Goal: Transaction & Acquisition: Obtain resource

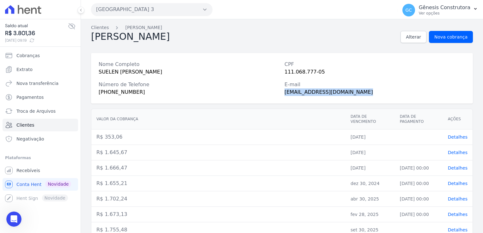
click at [135, 15] on button "[GEOGRAPHIC_DATA] 3" at bounding box center [151, 9] width 121 height 13
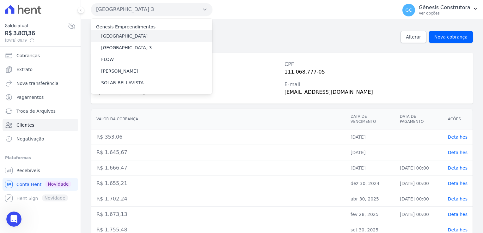
click at [143, 37] on div "[GEOGRAPHIC_DATA]" at bounding box center [151, 36] width 121 height 12
click at [271, 24] on nav "Clientes [PERSON_NAME]" at bounding box center [282, 27] width 382 height 7
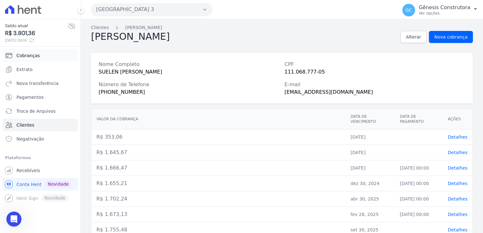
click at [34, 58] on span "Cobranças" at bounding box center [27, 55] width 23 height 6
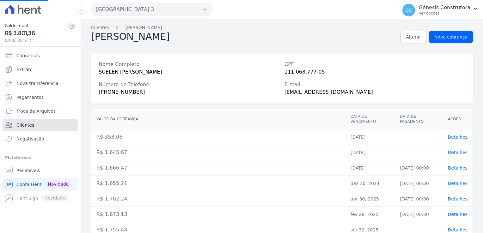
click at [29, 123] on span "Clientes" at bounding box center [25, 125] width 18 height 6
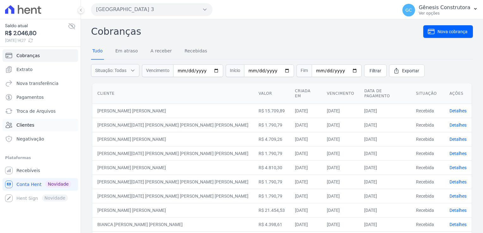
click at [26, 124] on span "Clientes" at bounding box center [25, 125] width 18 height 6
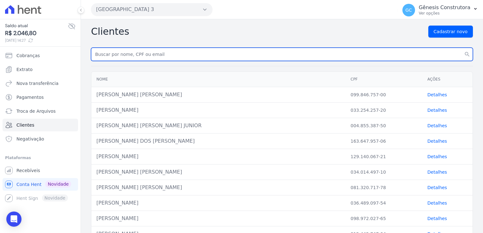
click at [162, 51] on input "text" at bounding box center [282, 54] width 382 height 13
type input "D"
type input "[PERSON_NAME]"
click at [462, 48] on button "search" at bounding box center [467, 54] width 11 height 13
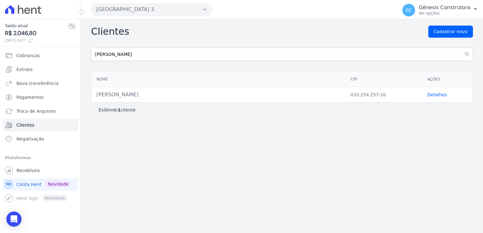
click at [439, 95] on link "Detalhes" at bounding box center [437, 94] width 20 height 5
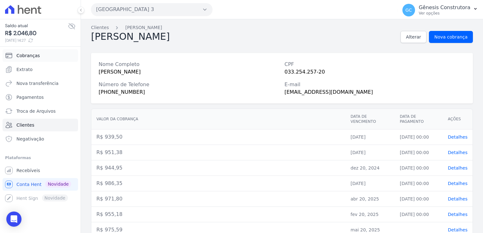
click at [25, 56] on span "Cobranças" at bounding box center [27, 55] width 23 height 6
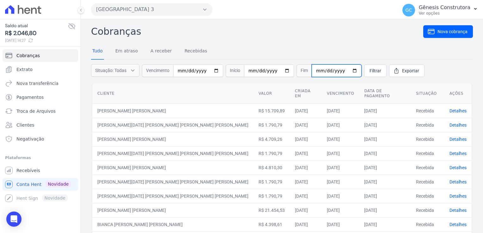
click at [312, 69] on input "date" at bounding box center [337, 70] width 50 height 13
click at [170, 14] on div "[GEOGRAPHIC_DATA] 3 Genesis Empreendimentos [GEOGRAPHIC_DATA] [GEOGRAPHIC_DATA]…" at bounding box center [243, 10] width 304 height 20
click at [169, 12] on button "[GEOGRAPHIC_DATA] 3" at bounding box center [151, 9] width 121 height 13
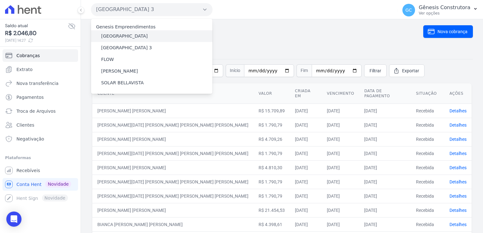
click at [153, 40] on div "[GEOGRAPHIC_DATA]" at bounding box center [151, 36] width 121 height 12
click at [121, 34] on label "[GEOGRAPHIC_DATA]" at bounding box center [124, 36] width 46 height 7
click at [0, 0] on input "[GEOGRAPHIC_DATA]" at bounding box center [0, 0] width 0 height 0
click at [123, 37] on label "[GEOGRAPHIC_DATA]" at bounding box center [124, 36] width 46 height 7
click at [0, 0] on input "[GEOGRAPHIC_DATA]" at bounding box center [0, 0] width 0 height 0
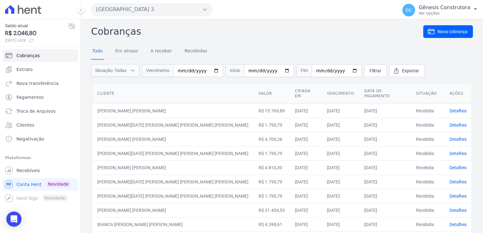
click at [172, 6] on button "[GEOGRAPHIC_DATA] 3" at bounding box center [151, 9] width 121 height 13
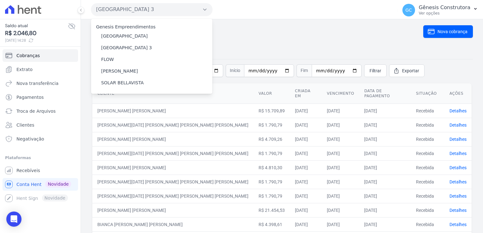
drag, startPoint x: 257, startPoint y: 29, endPoint x: 233, endPoint y: 57, distance: 36.1
click at [257, 29] on h2 "Cobranças" at bounding box center [257, 31] width 332 height 14
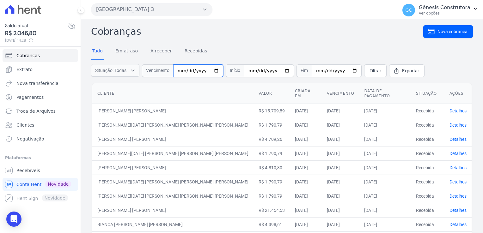
click at [182, 68] on input "date" at bounding box center [198, 70] width 50 height 13
type input "[DATE]"
click at [370, 73] on span "Filtrar" at bounding box center [376, 71] width 12 height 6
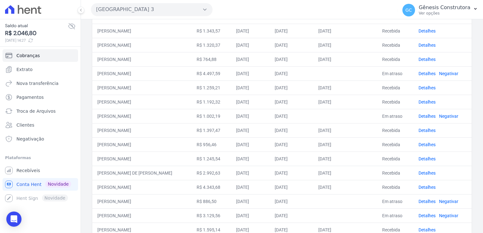
scroll to position [190, 0]
click at [423, 113] on link "Detalhes" at bounding box center [427, 115] width 17 height 5
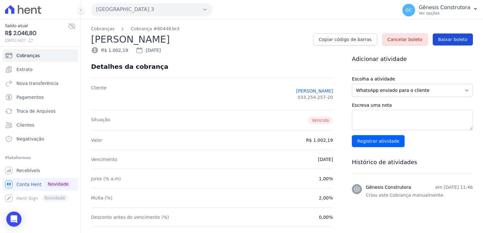
click at [448, 39] on span "Baixar boleto" at bounding box center [452, 39] width 29 height 6
